Goal: Task Accomplishment & Management: Manage account settings

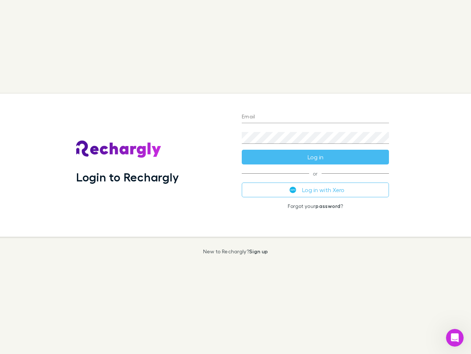
click at [236, 177] on div "Login to Rechargly" at bounding box center [153, 165] width 166 height 143
click at [316, 117] on input "Email" at bounding box center [315, 117] width 147 height 12
click at [236, 177] on div "Login to Rechargly" at bounding box center [153, 165] width 166 height 143
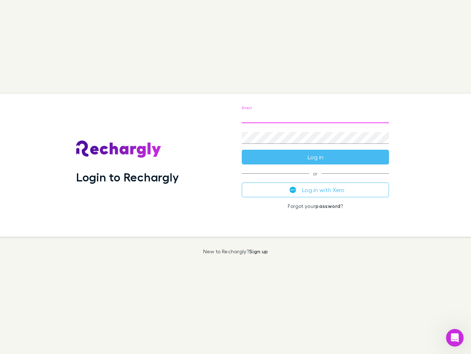
click at [316, 117] on input "Email" at bounding box center [315, 117] width 147 height 12
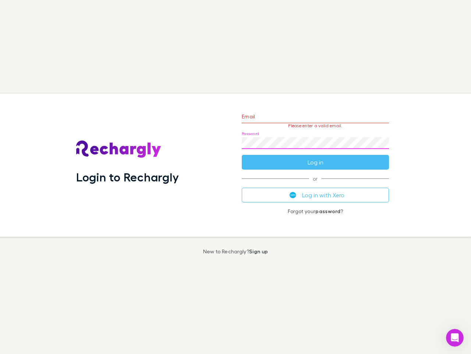
click at [316, 157] on form "Email Please enter a valid email. Password Log in" at bounding box center [315, 137] width 147 height 64
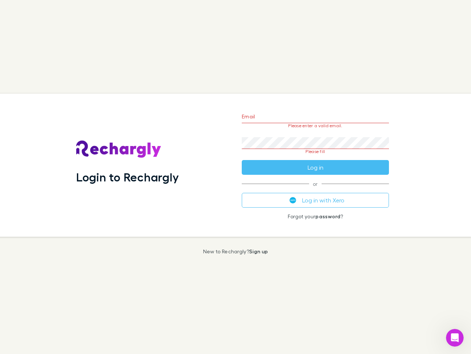
click at [316, 190] on div "Email Please enter a valid email. Password Please fill Log in or Log in with Xe…" at bounding box center [315, 165] width 159 height 143
click at [455, 337] on icon "Open Intercom Messenger" at bounding box center [455, 337] width 12 height 12
